Goal: Task Accomplishment & Management: Complete application form

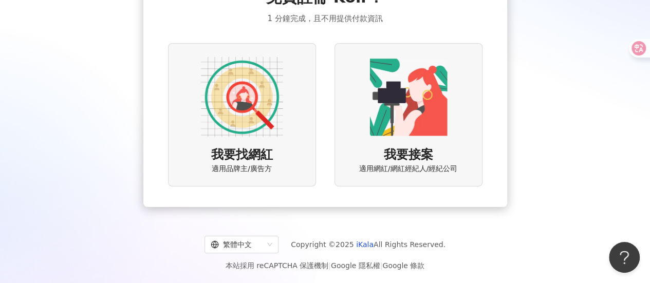
scroll to position [80, 0]
click at [253, 97] on img at bounding box center [242, 96] width 82 height 82
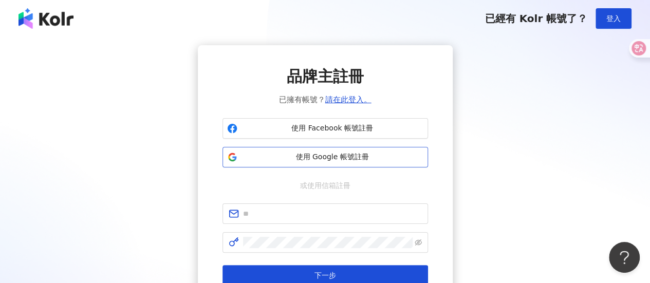
click at [357, 156] on span "使用 Google 帳號註冊" at bounding box center [332, 157] width 182 height 10
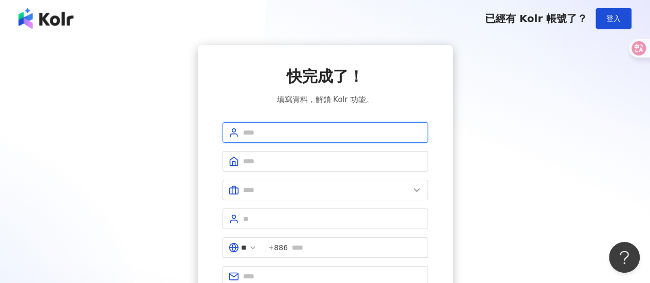
click at [253, 134] on input "text" at bounding box center [332, 132] width 179 height 11
type input "*"
type input "******"
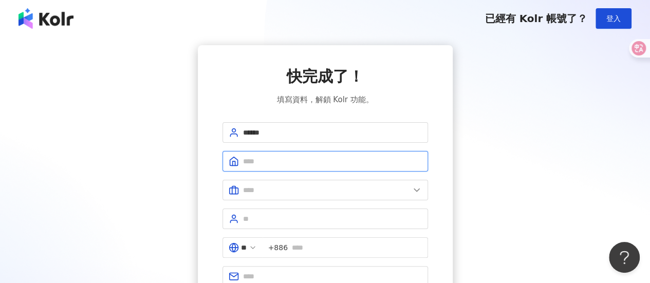
click at [298, 165] on input "text" at bounding box center [332, 161] width 179 height 11
type input "*"
type input "***"
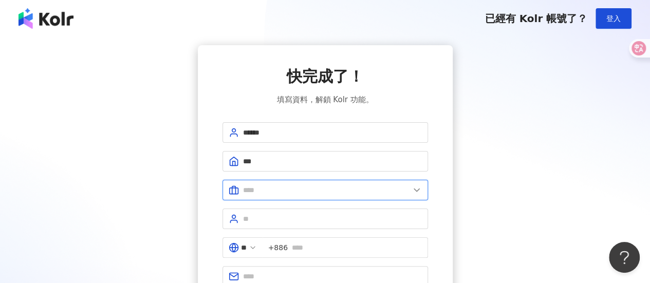
click at [320, 190] on input "text" at bounding box center [326, 189] width 166 height 11
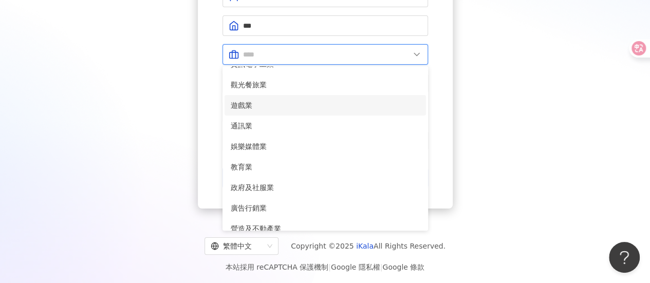
scroll to position [158, 0]
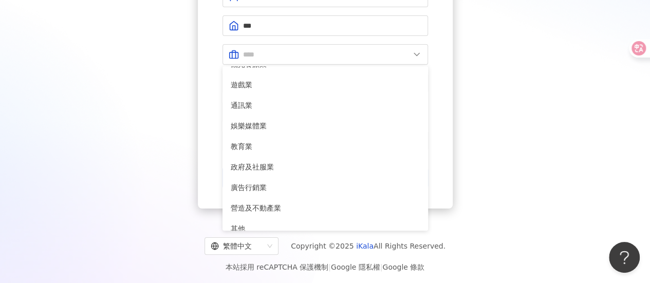
click at [554, 135] on div "快完成了！ 填寫資料，解鎖 Kolr 功能。 ****** *** 美容業 醫療生技及保健業 食品飲料業 批發及零售業 電子商務業 金融業 資訊電子工業 觀光…" at bounding box center [324, 59] width 625 height 299
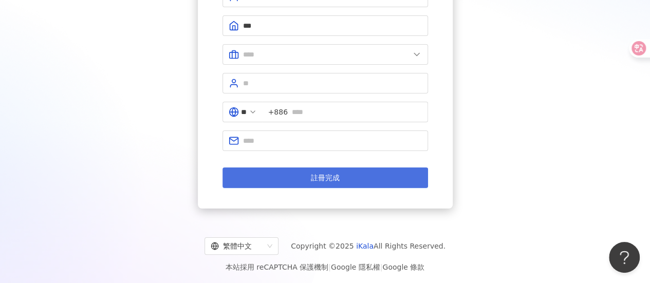
click at [371, 176] on button "註冊完成" at bounding box center [325, 177] width 206 height 21
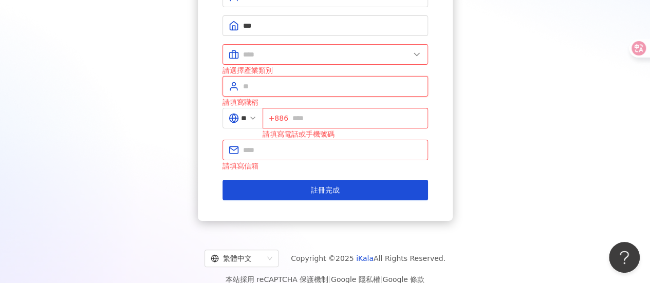
click at [342, 86] on input "text" at bounding box center [332, 86] width 179 height 11
type input "*"
type input "****"
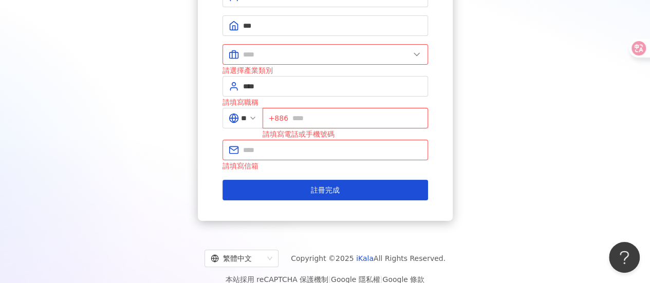
click at [342, 113] on input "text" at bounding box center [356, 118] width 129 height 11
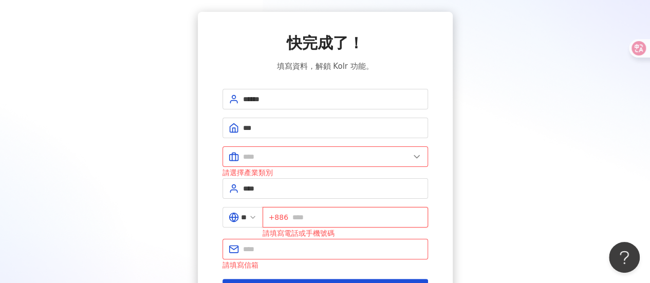
scroll to position [33, 0]
type input "*"
type input "*********"
click at [416, 155] on icon at bounding box center [417, 157] width 10 height 10
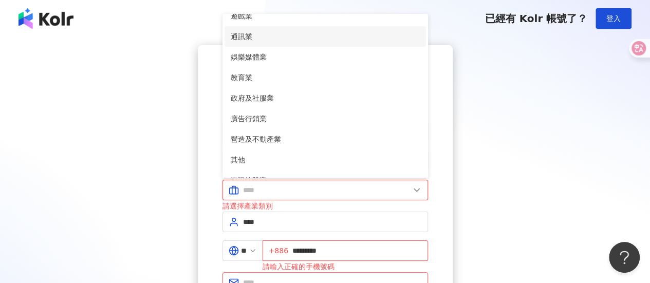
scroll to position [206, 0]
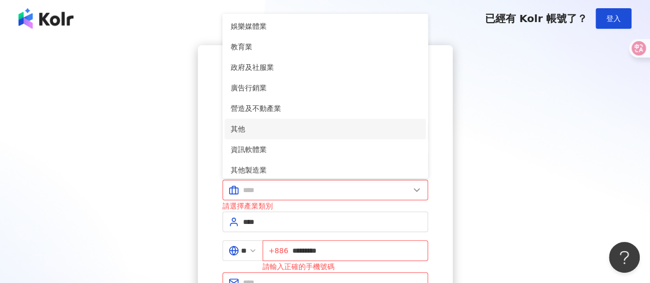
click at [321, 128] on span "其他" at bounding box center [325, 128] width 189 height 11
type input "**"
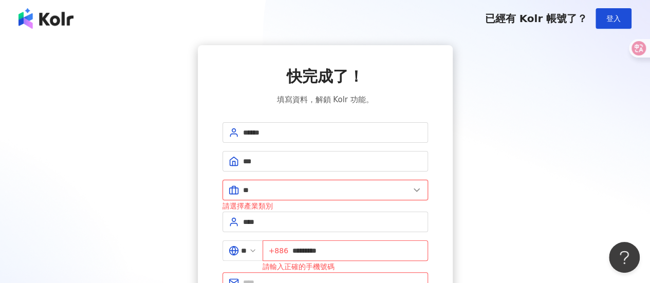
click at [301, 184] on input "**" at bounding box center [326, 189] width 166 height 11
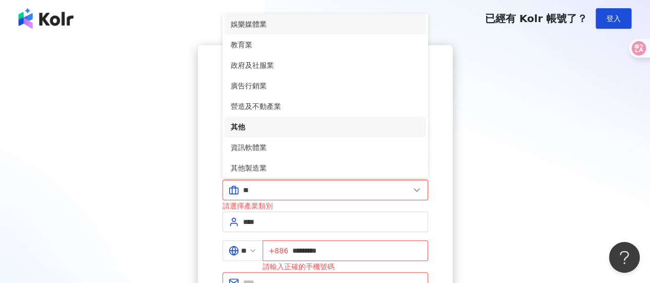
scroll to position [210, 0]
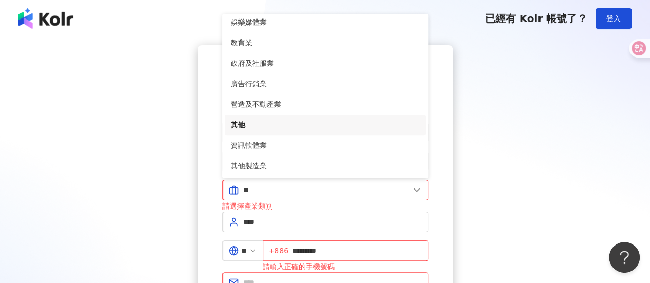
click at [562, 182] on div "快完成了！ 填寫資料，解鎖 Kolr 功能。 ****** *** ** 美容業 醫療生技及保健業 食品飲料業 批發及零售業 電子商務業 金融業 資訊電子工業…" at bounding box center [324, 199] width 625 height 308
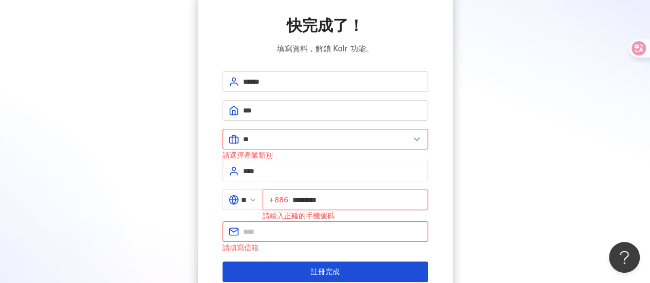
scroll to position [145, 0]
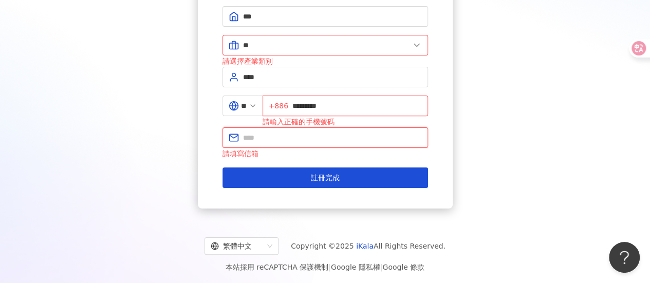
click at [289, 133] on input "text" at bounding box center [332, 137] width 179 height 11
type input "**********"
click at [301, 189] on div "**********" at bounding box center [325, 54] width 255 height 308
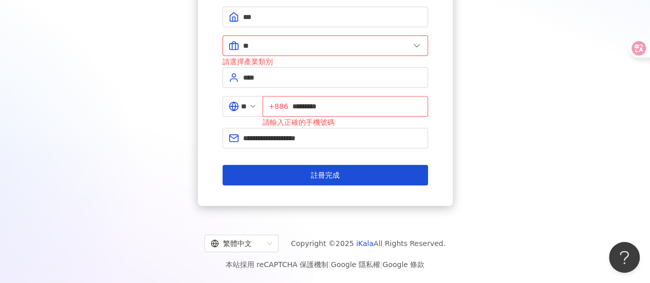
scroll to position [142, 0]
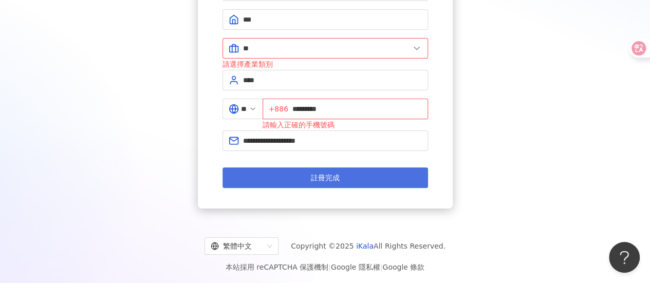
click at [307, 178] on button "註冊完成" at bounding box center [325, 177] width 206 height 21
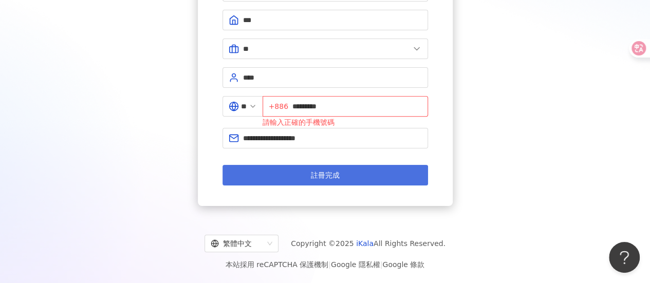
scroll to position [139, 0]
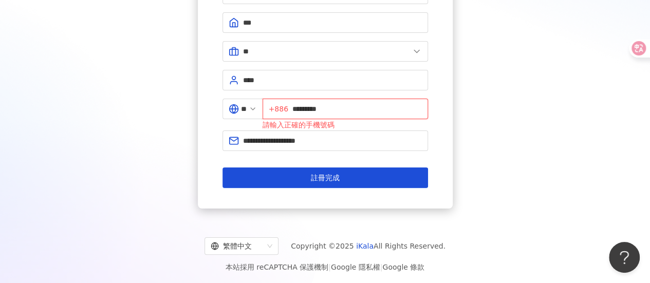
click at [310, 107] on input "*********" at bounding box center [356, 108] width 129 height 11
click at [300, 107] on input "*********" at bounding box center [356, 108] width 129 height 11
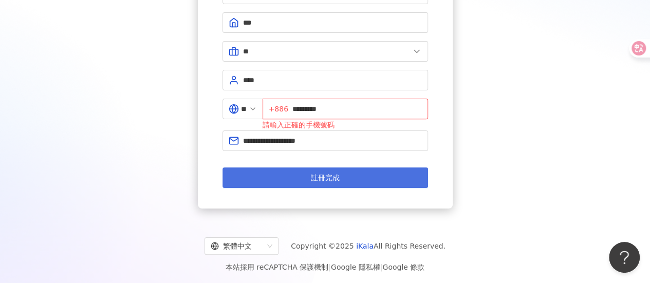
click at [316, 179] on span "註冊完成" at bounding box center [325, 178] width 29 height 8
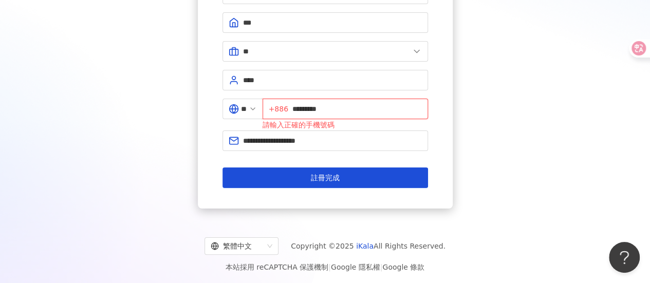
click at [298, 104] on input "*********" at bounding box center [356, 108] width 129 height 11
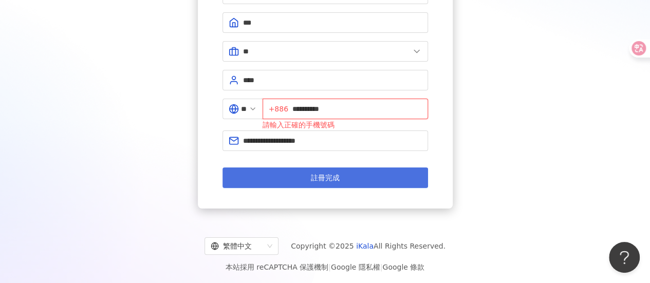
type input "**********"
click at [330, 183] on button "註冊完成" at bounding box center [325, 177] width 206 height 21
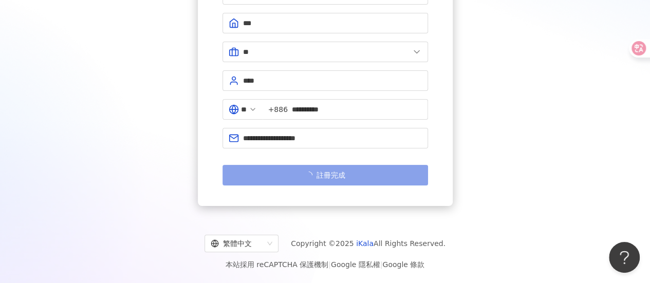
scroll to position [136, 0]
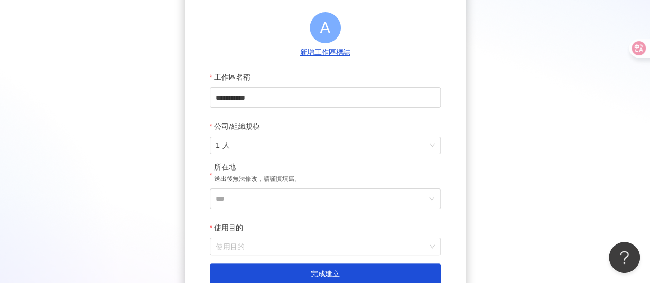
scroll to position [101, 0]
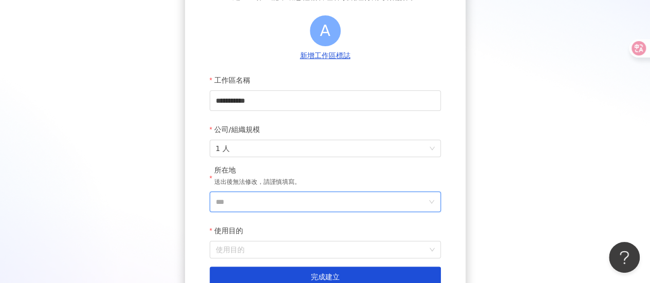
click at [323, 203] on input "***" at bounding box center [321, 202] width 211 height 20
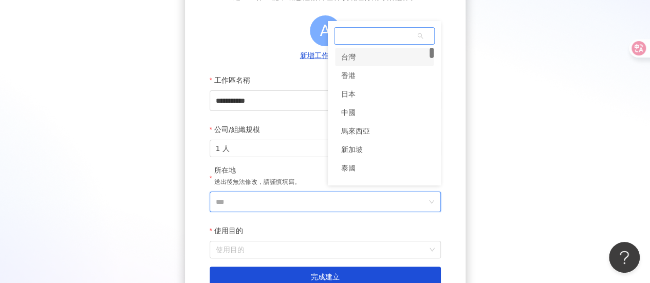
click at [358, 62] on div "台灣" at bounding box center [384, 57] width 99 height 18
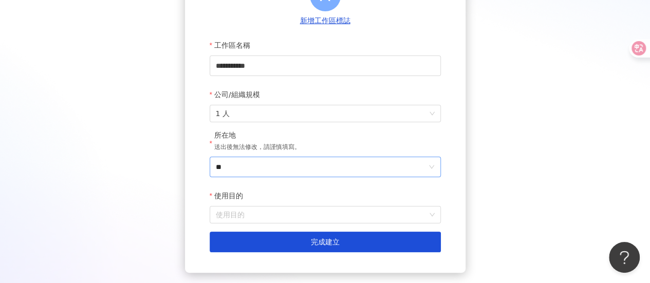
scroll to position [152, 0]
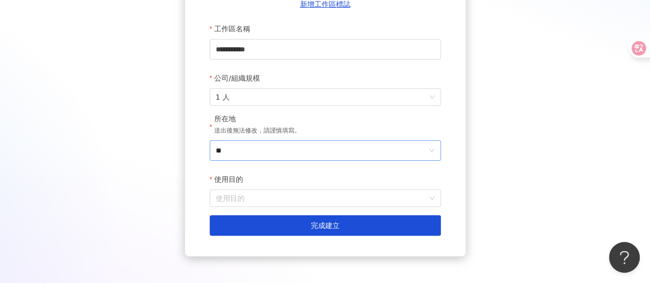
click at [271, 199] on input "使用目的" at bounding box center [325, 198] width 219 height 16
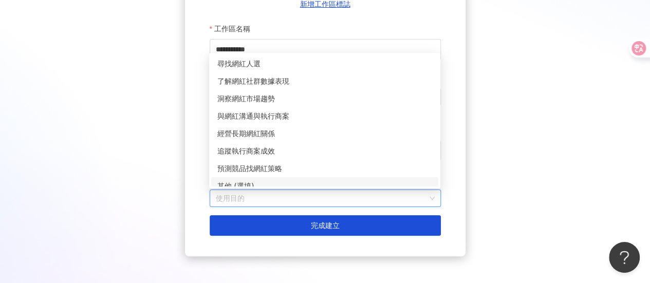
click at [260, 180] on div "其他 (選填)" at bounding box center [324, 185] width 227 height 17
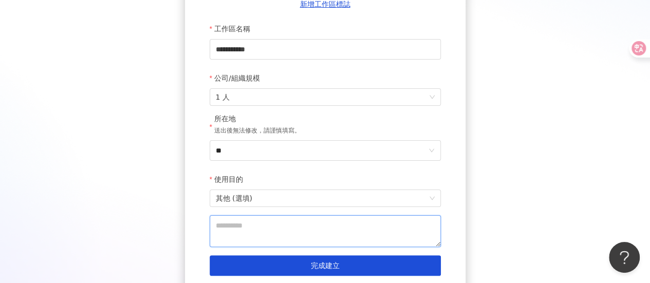
click at [258, 219] on textarea at bounding box center [325, 231] width 231 height 32
type textarea "*"
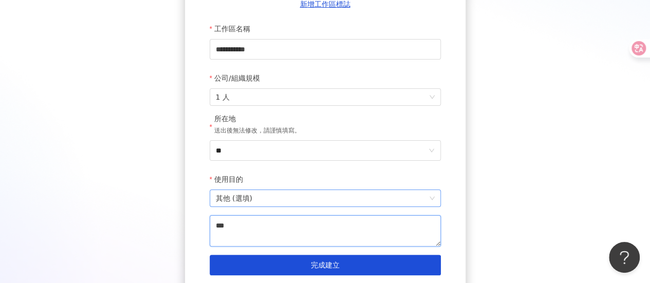
type textarea "*"
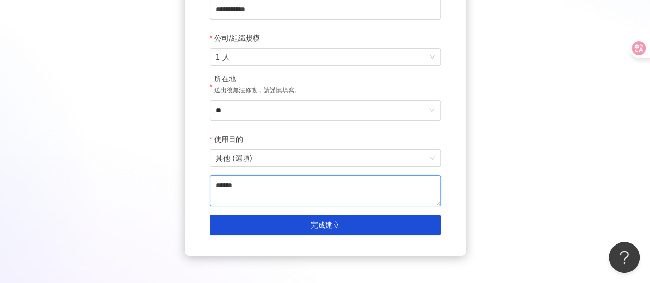
scroll to position [243, 0]
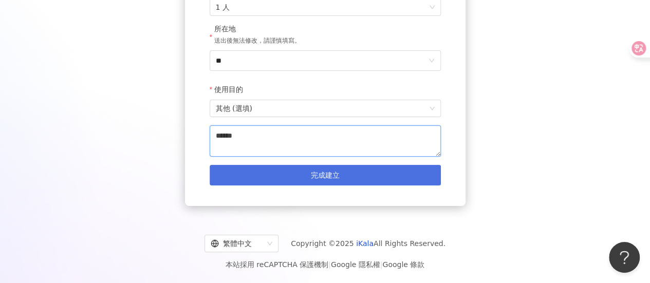
type textarea "******"
click at [378, 178] on button "完成建立" at bounding box center [325, 175] width 231 height 21
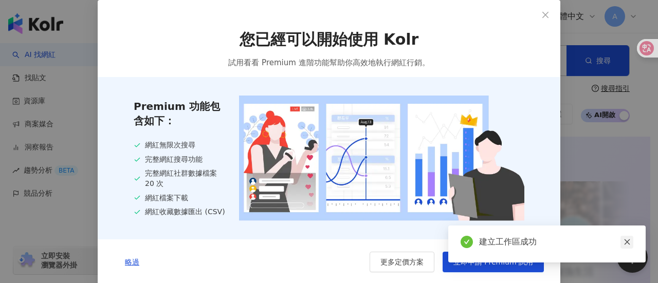
click at [628, 245] on icon "close" at bounding box center [626, 241] width 7 height 7
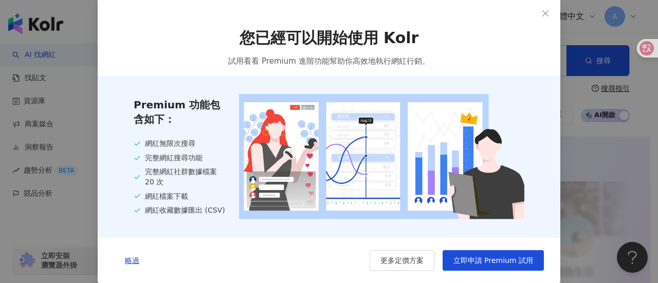
scroll to position [3, 0]
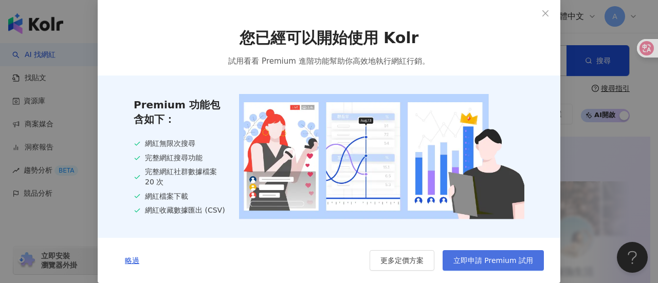
click at [454, 265] on span "立即申請 Premium 試用" at bounding box center [493, 260] width 80 height 8
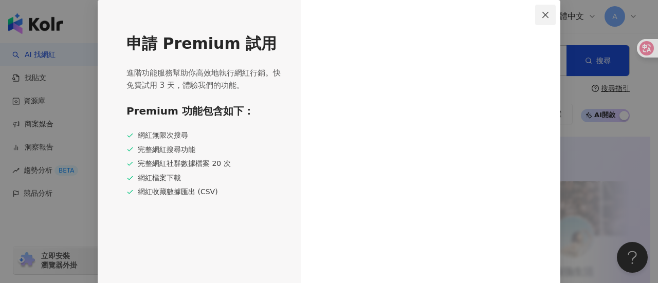
click at [541, 17] on icon "close" at bounding box center [545, 15] width 8 height 8
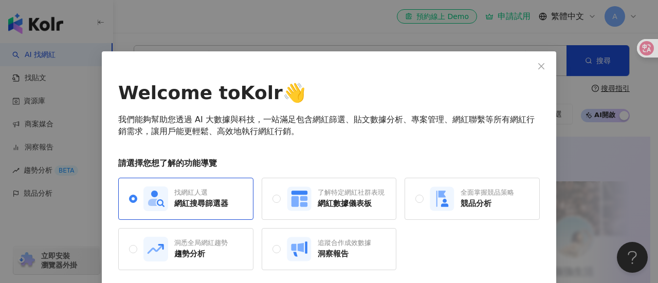
scroll to position [39, 0]
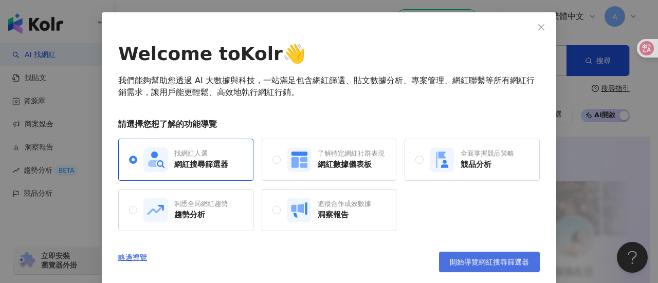
click at [493, 265] on span "開始導覽網紅搜尋篩選器" at bounding box center [489, 262] width 79 height 8
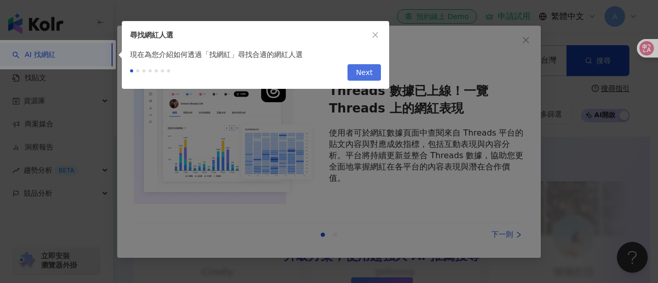
click at [364, 69] on span "Next" at bounding box center [364, 73] width 17 height 16
type input "*********"
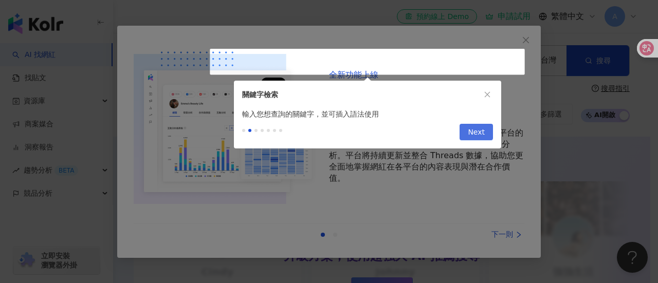
click at [472, 127] on span "Next" at bounding box center [476, 132] width 17 height 16
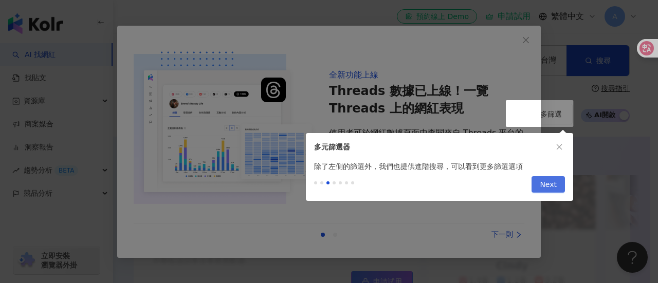
click at [535, 183] on button "Next" at bounding box center [547, 184] width 33 height 16
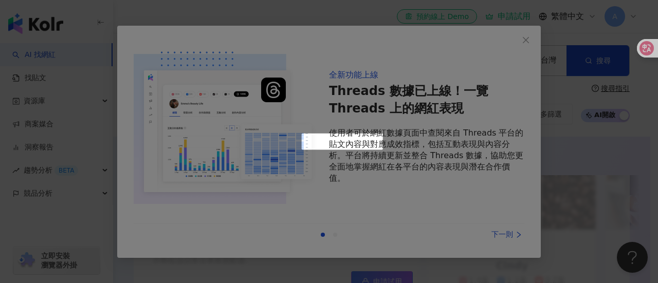
scroll to position [570, 0]
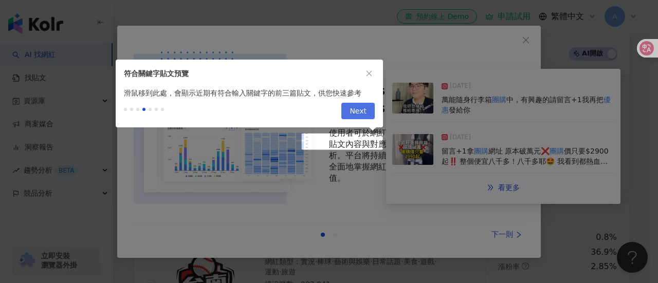
click at [348, 113] on button "Next" at bounding box center [357, 111] width 33 height 16
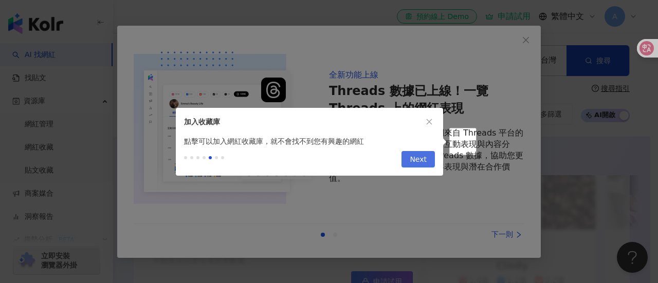
click at [416, 158] on span "Next" at bounding box center [417, 160] width 17 height 16
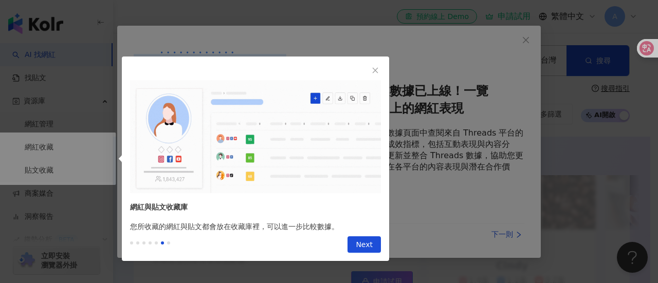
click at [376, 254] on div "Previous Next" at bounding box center [255, 246] width 267 height 29
click at [369, 244] on span "Next" at bounding box center [364, 245] width 17 height 16
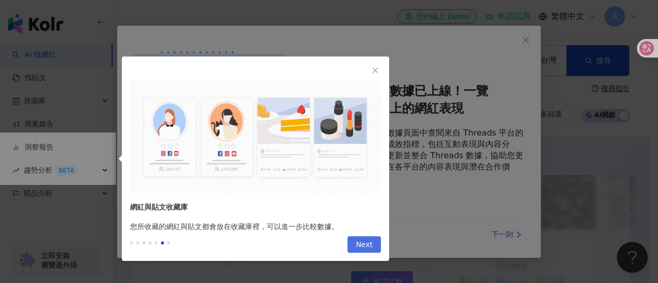
click at [369, 244] on span "Next" at bounding box center [364, 245] width 17 height 16
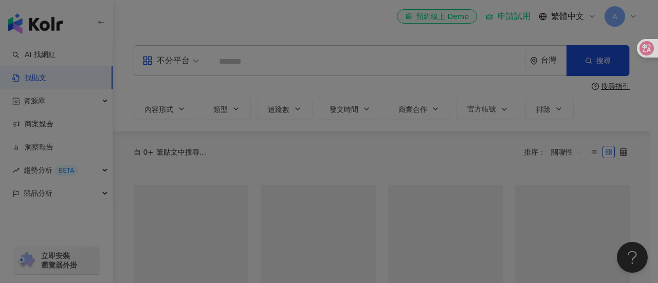
click at [369, 244] on div at bounding box center [329, 141] width 658 height 283
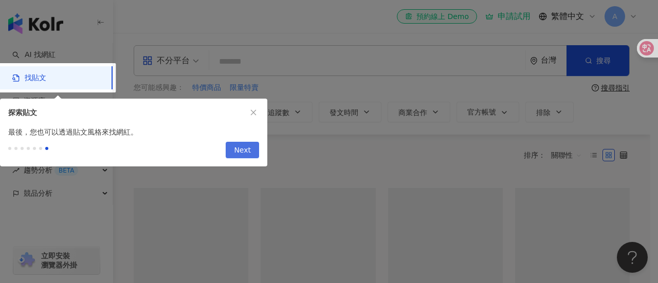
click at [235, 155] on button "Next" at bounding box center [242, 150] width 33 height 16
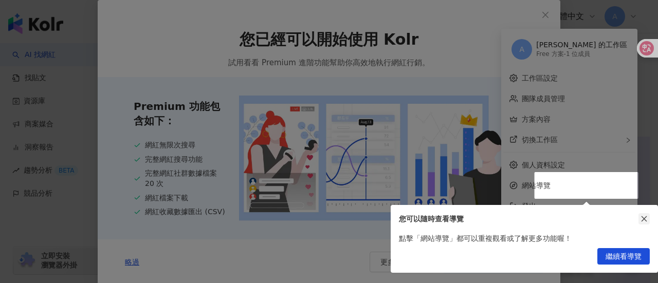
click at [643, 215] on icon "close" at bounding box center [643, 218] width 7 height 7
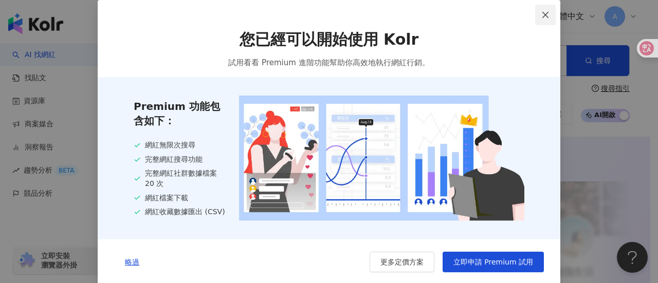
click at [542, 16] on icon "close" at bounding box center [545, 14] width 6 height 6
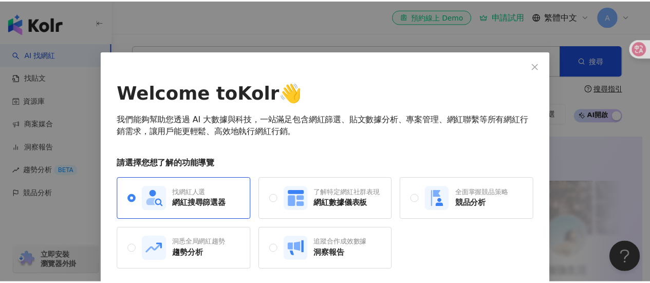
scroll to position [39, 0]
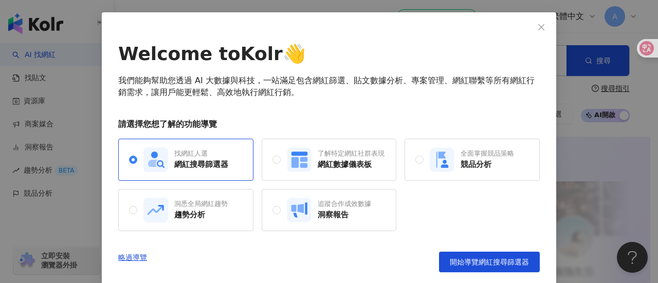
click at [538, 29] on icon "close" at bounding box center [541, 27] width 8 height 8
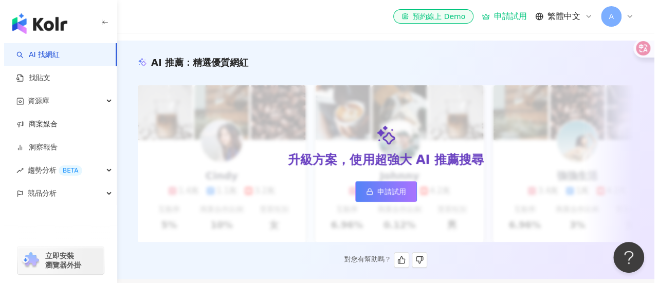
scroll to position [0, 0]
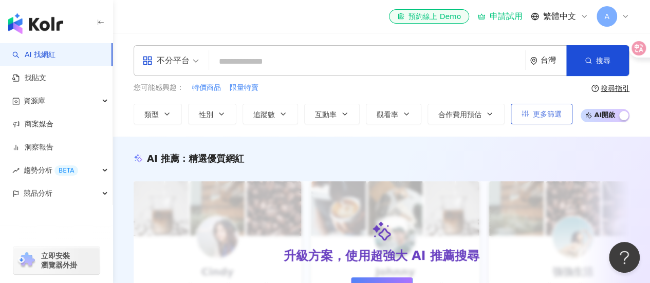
click at [551, 114] on span "更多篩選" at bounding box center [547, 114] width 29 height 8
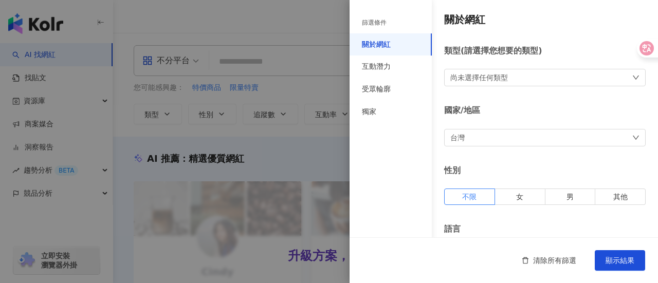
click at [482, 74] on div "尚未選擇任何類型" at bounding box center [479, 77] width 58 height 11
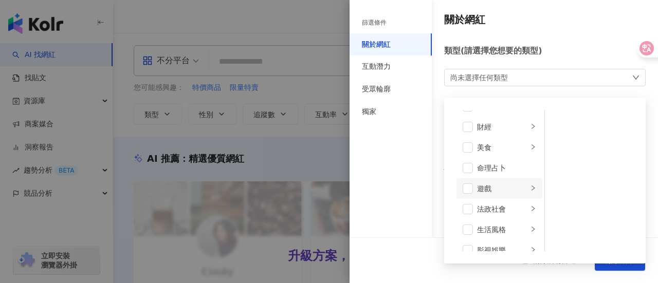
scroll to position [103, 0]
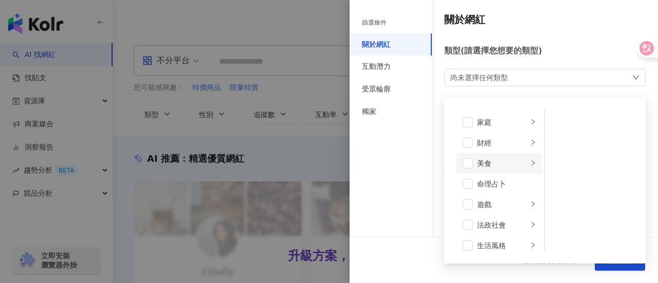
click at [474, 166] on li "美食" at bounding box center [499, 163] width 86 height 21
click at [469, 163] on span at bounding box center [467, 163] width 10 height 10
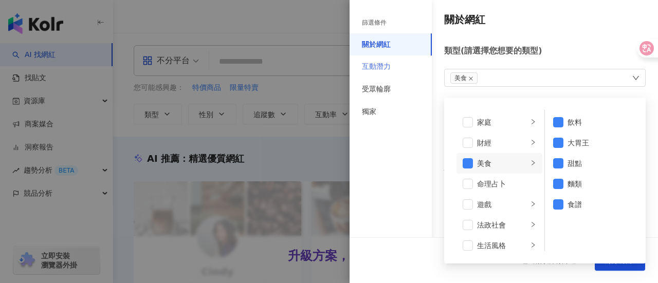
click at [398, 68] on div "互動潛力" at bounding box center [390, 66] width 82 height 23
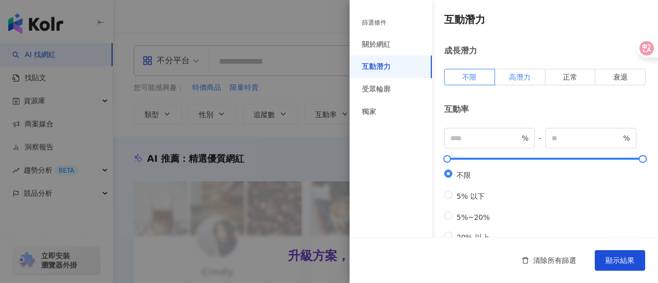
click at [520, 81] on span "高潛力" at bounding box center [520, 77] width 22 height 8
click at [398, 80] on div "受眾輪廓" at bounding box center [390, 89] width 82 height 23
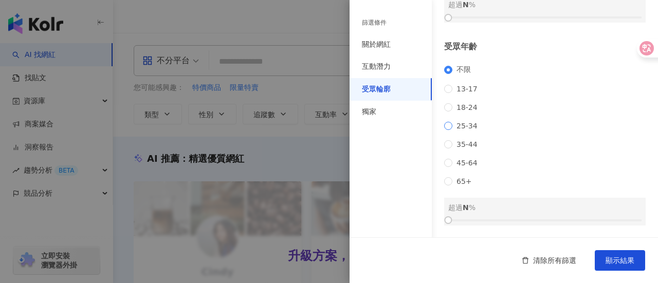
click at [455, 130] on span "25-34" at bounding box center [466, 126] width 29 height 8
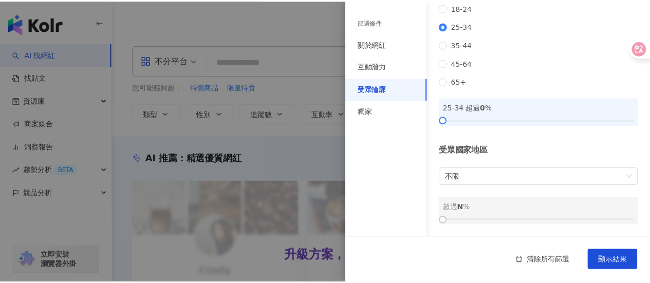
scroll to position [216, 0]
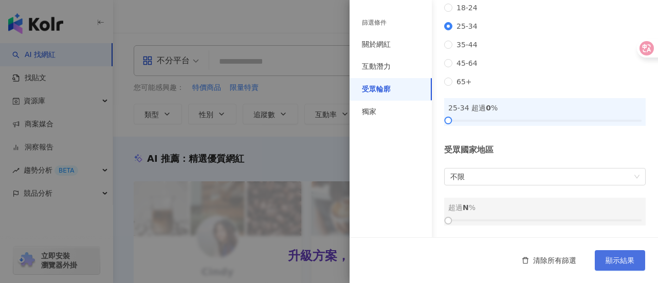
click at [611, 260] on span "顯示結果" at bounding box center [619, 260] width 29 height 8
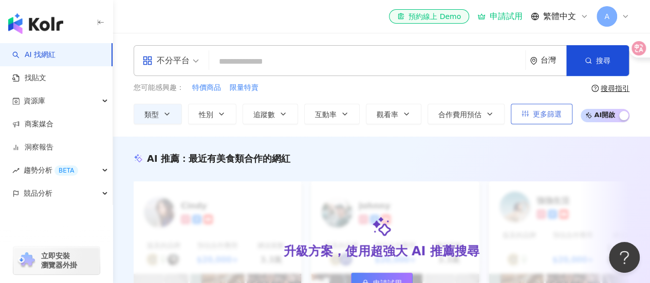
click at [533, 110] on span "更多篩選" at bounding box center [547, 114] width 29 height 8
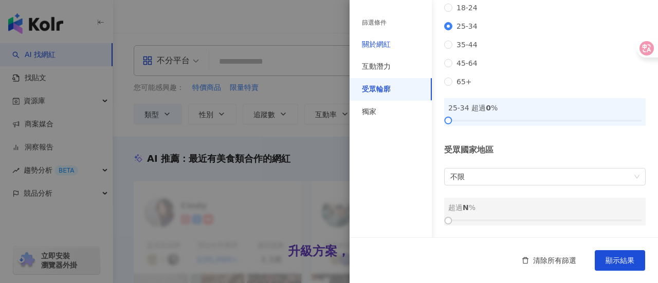
click at [375, 46] on div "關於網紅" at bounding box center [376, 45] width 29 height 10
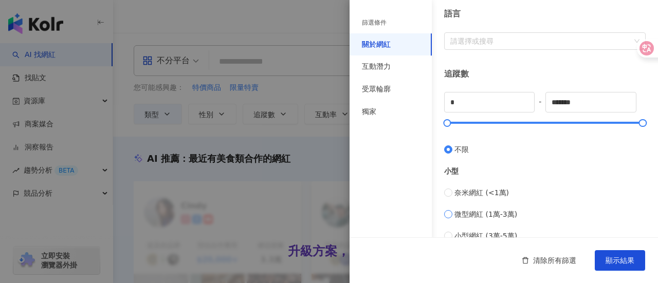
click at [475, 209] on span "微型網紅 (1萬-3萬)" at bounding box center [485, 214] width 63 height 11
type input "*****"
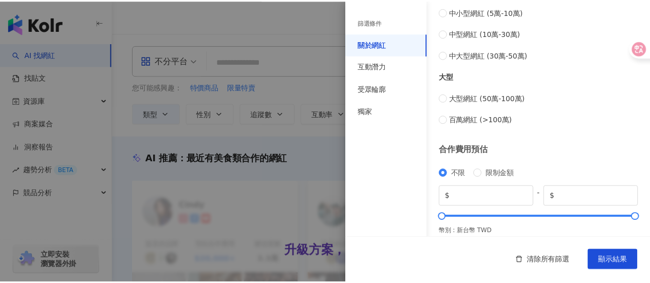
scroll to position [491, 0]
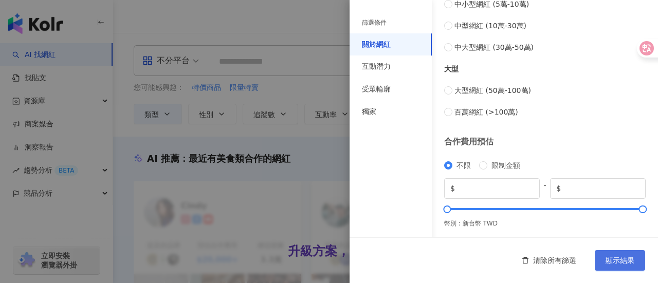
click at [633, 254] on button "顯示結果" at bounding box center [619, 260] width 50 height 21
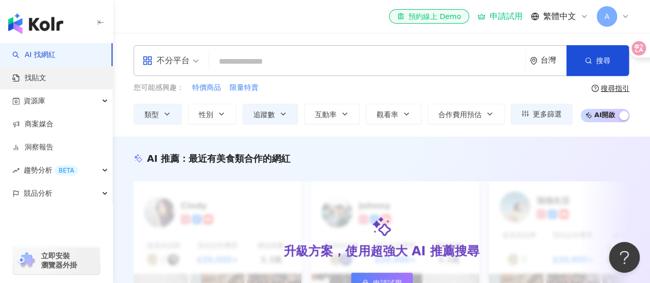
click at [46, 82] on link "找貼文" at bounding box center [29, 78] width 34 height 10
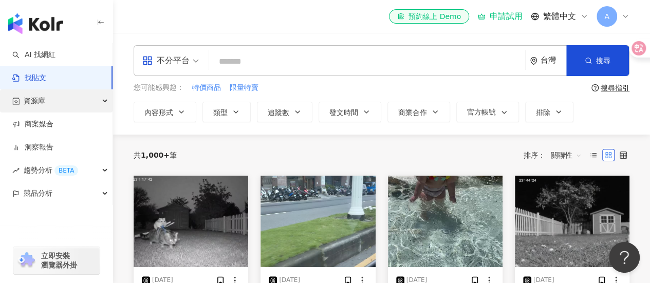
click at [69, 107] on div "資源庫" at bounding box center [56, 100] width 113 height 23
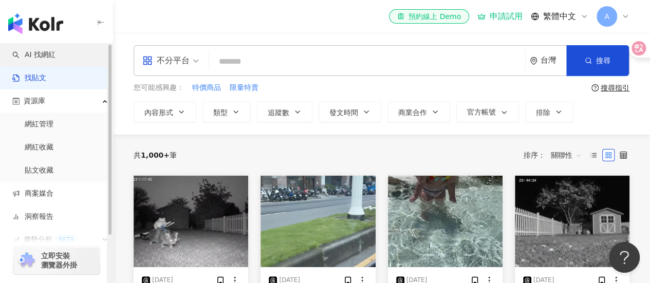
click at [55, 59] on link "AI 找網紅" at bounding box center [33, 55] width 43 height 10
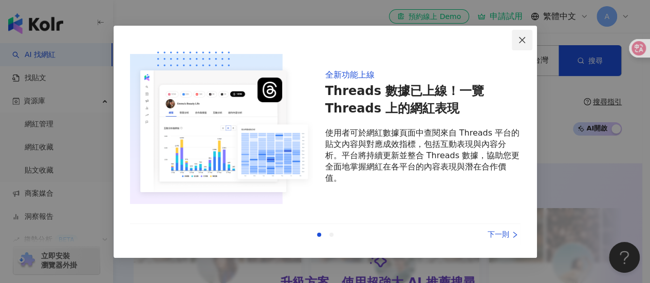
click at [516, 33] on button "Close" at bounding box center [522, 40] width 21 height 21
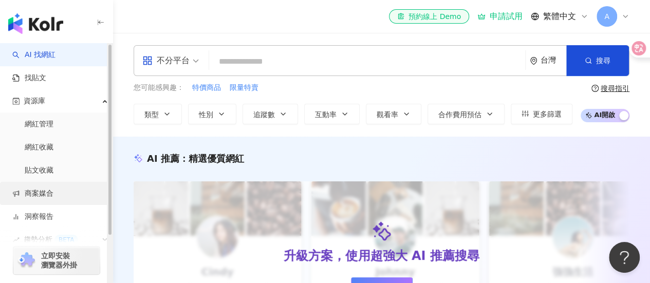
scroll to position [59, 0]
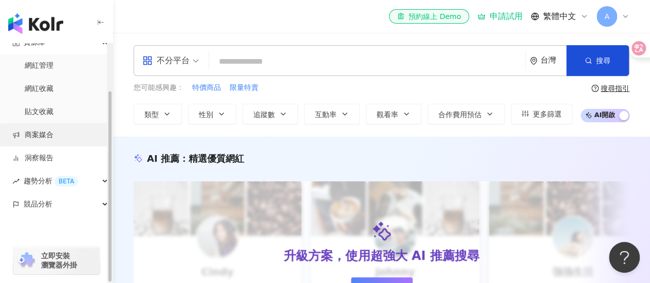
click at [53, 134] on link "商案媒合" at bounding box center [32, 135] width 41 height 10
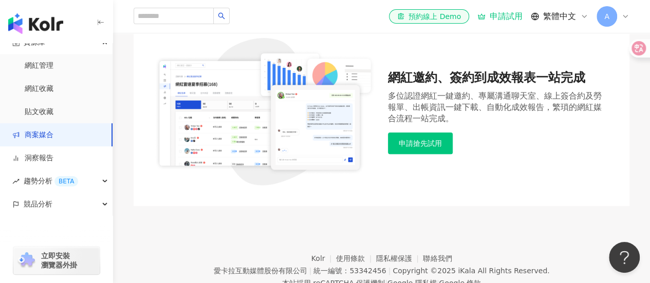
scroll to position [103, 0]
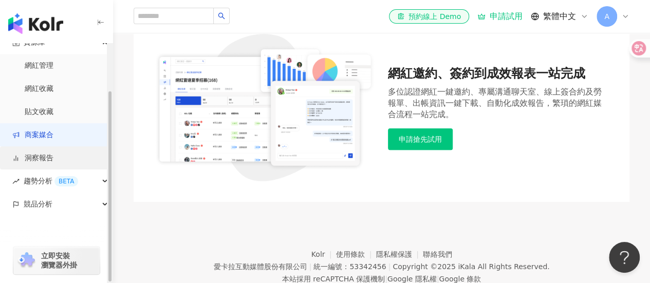
click at [53, 163] on link "洞察報告" at bounding box center [32, 158] width 41 height 10
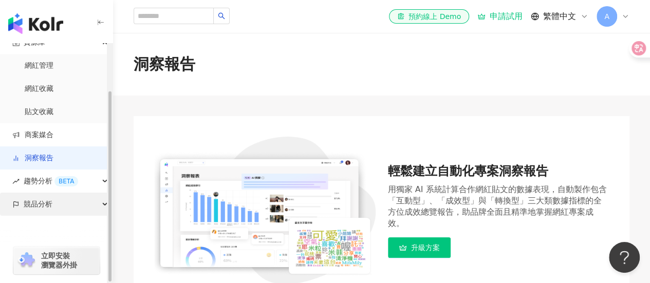
click at [92, 197] on div "競品分析" at bounding box center [56, 204] width 113 height 23
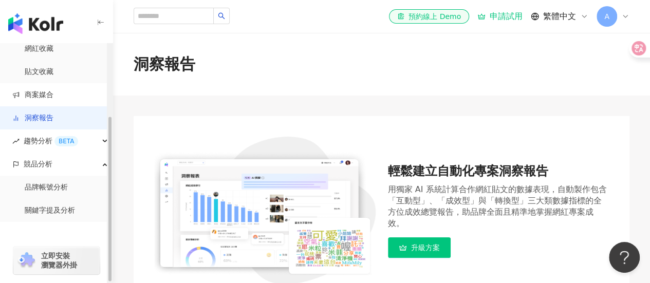
scroll to position [105, 0]
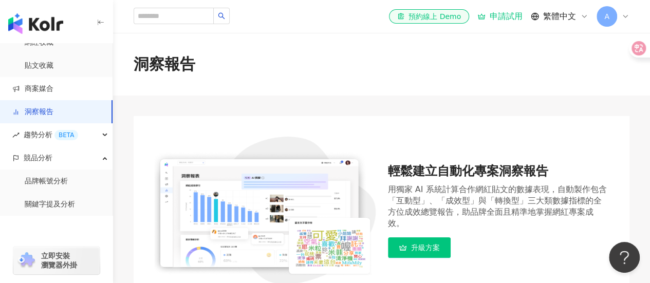
click at [28, 17] on img "button" at bounding box center [35, 23] width 55 height 21
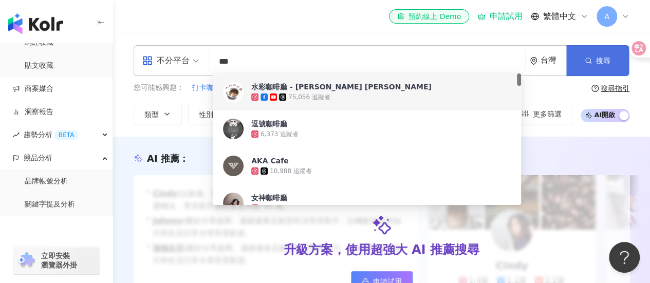
type input "***"
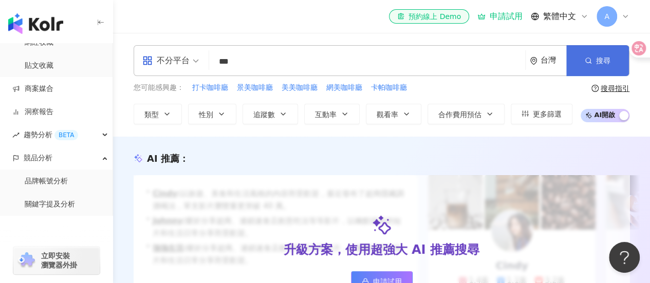
click at [590, 57] on span "button" at bounding box center [588, 61] width 7 height 8
click at [543, 64] on div "台灣" at bounding box center [554, 60] width 26 height 9
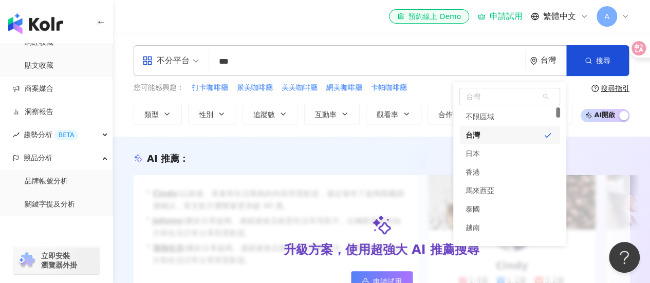
click at [543, 64] on div "台灣" at bounding box center [554, 60] width 26 height 9
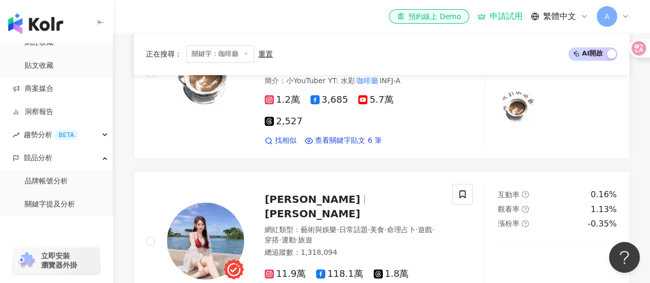
scroll to position [668, 0]
